Goal: Task Accomplishment & Management: Manage account settings

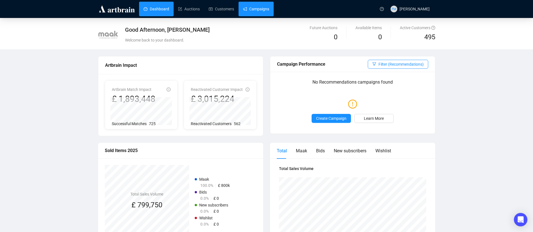
click at [248, 10] on link "Campaigns" at bounding box center [256, 9] width 26 height 15
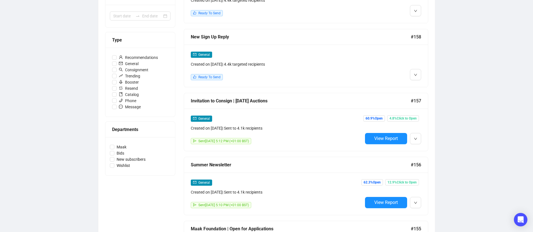
scroll to position [216, 0]
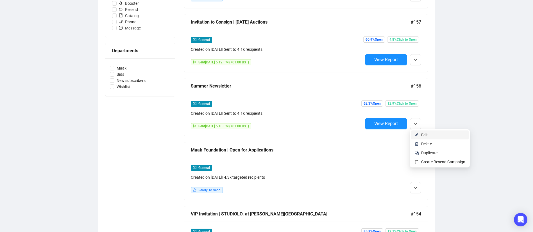
click at [425, 134] on span "Edit" at bounding box center [424, 135] width 7 height 4
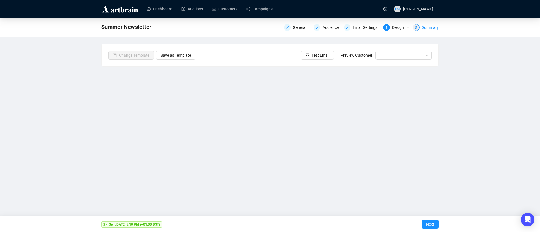
click at [427, 27] on div "Summary" at bounding box center [430, 27] width 17 height 7
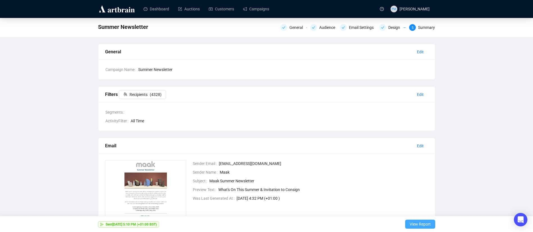
click at [415, 225] on span "View Report" at bounding box center [420, 225] width 21 height 16
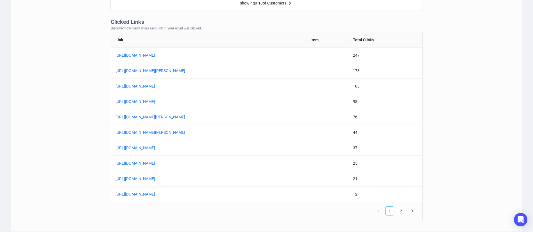
scroll to position [438, 0]
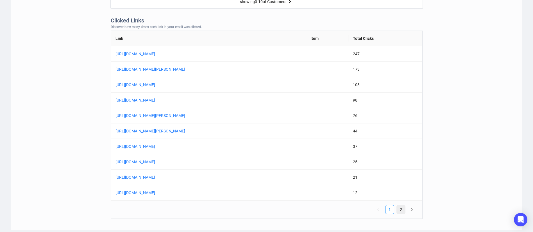
click at [399, 209] on link "2" at bounding box center [401, 210] width 8 height 8
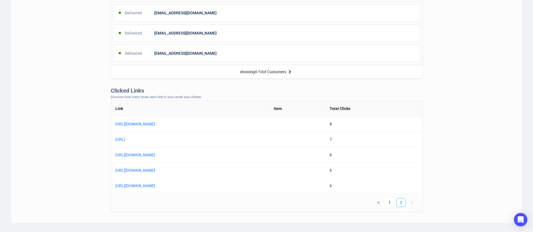
scroll to position [368, 0]
click at [392, 204] on link "1" at bounding box center [390, 203] width 8 height 8
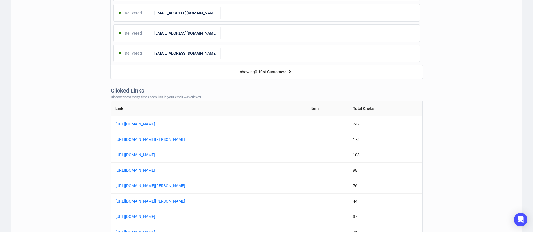
scroll to position [0, 0]
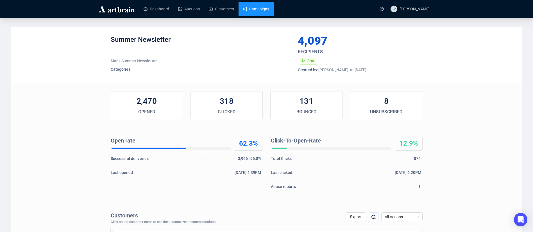
click at [255, 8] on link "Campaigns" at bounding box center [256, 9] width 26 height 15
